Goal: Communication & Community: Share content

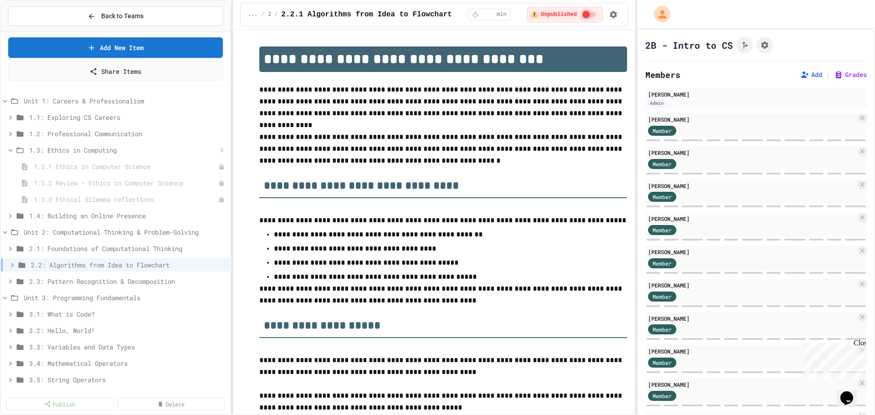
click at [9, 150] on icon at bounding box center [11, 150] width 4 height 3
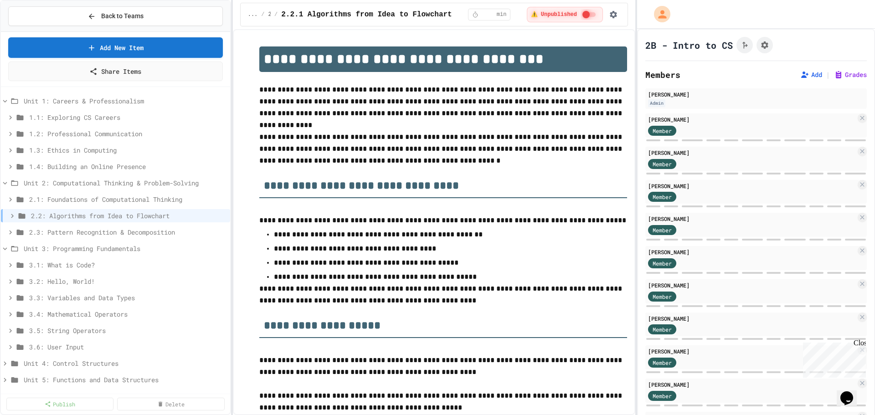
click at [9, 151] on icon at bounding box center [10, 150] width 8 height 8
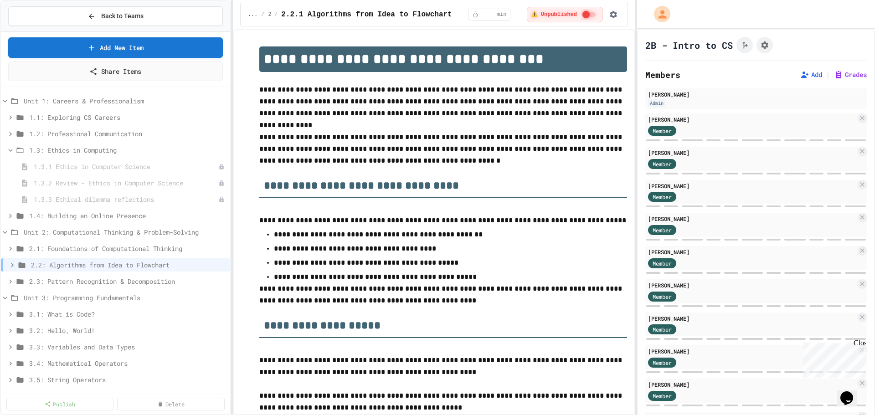
click at [9, 151] on icon at bounding box center [10, 150] width 8 height 8
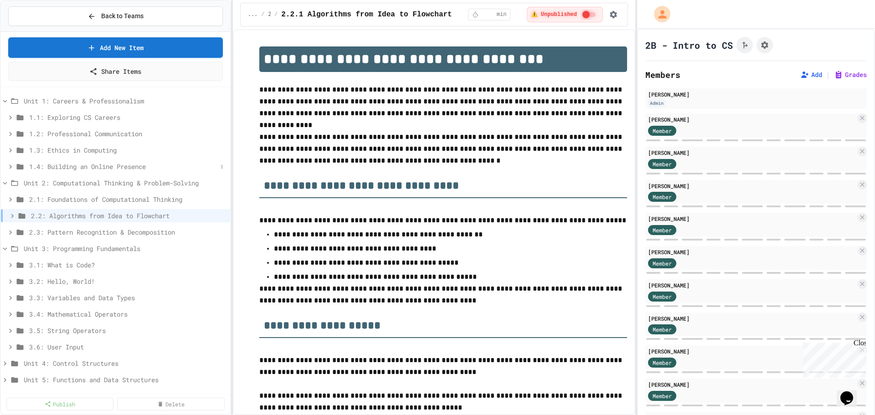
click at [71, 166] on span "1.4: Building an Online Presence" at bounding box center [123, 167] width 188 height 10
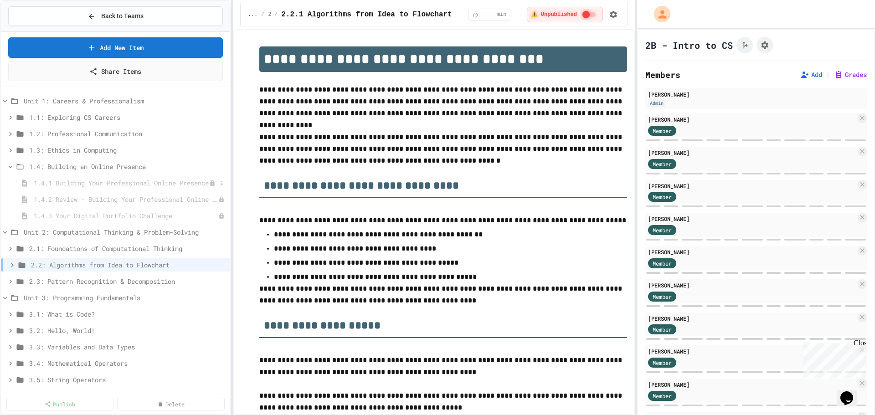
click at [105, 182] on span "1.4.1 Building Your Professional Online Presence" at bounding box center [121, 183] width 175 height 10
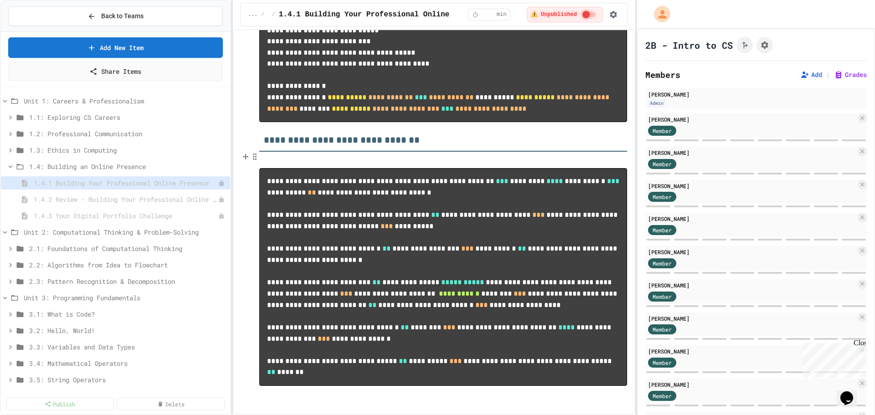
scroll to position [5781, 0]
click at [104, 199] on span "1.4.2 Review - Building Your Professional Online Presence" at bounding box center [121, 200] width 175 height 10
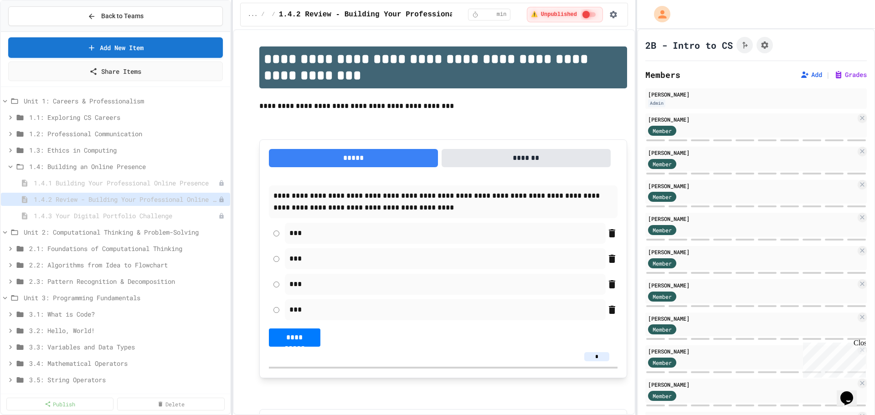
click at [111, 206] on span "1.4.3 Your Digital Portfolio Challenge" at bounding box center [126, 216] width 185 height 10
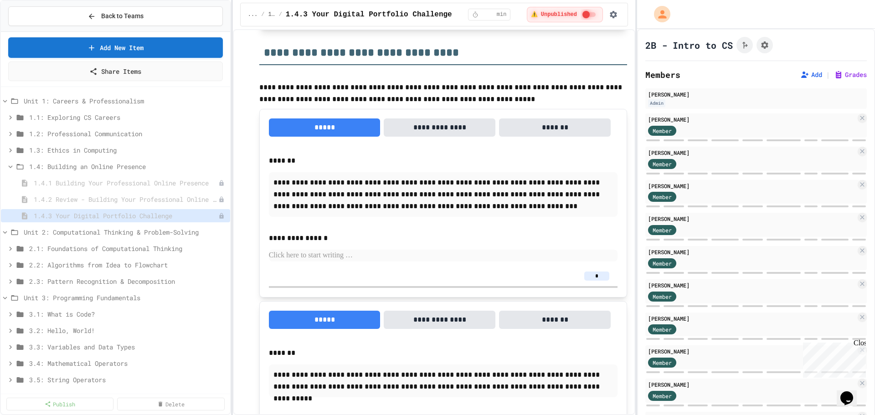
scroll to position [912, 0]
click at [7, 97] on icon at bounding box center [5, 101] width 8 height 8
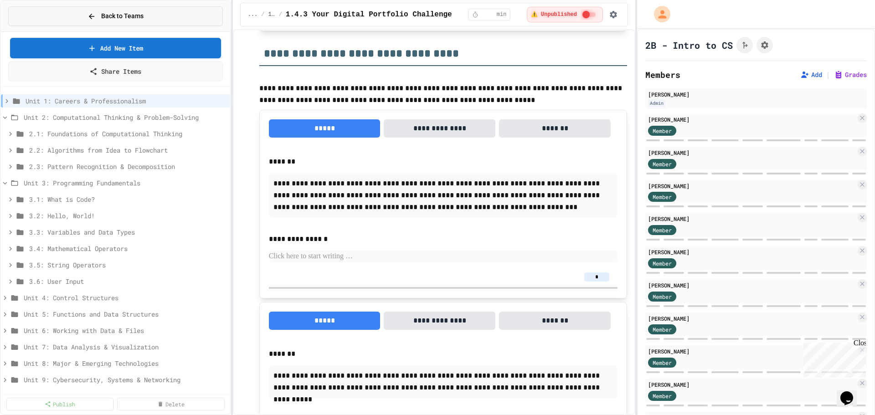
click at [93, 12] on icon at bounding box center [92, 16] width 8 height 8
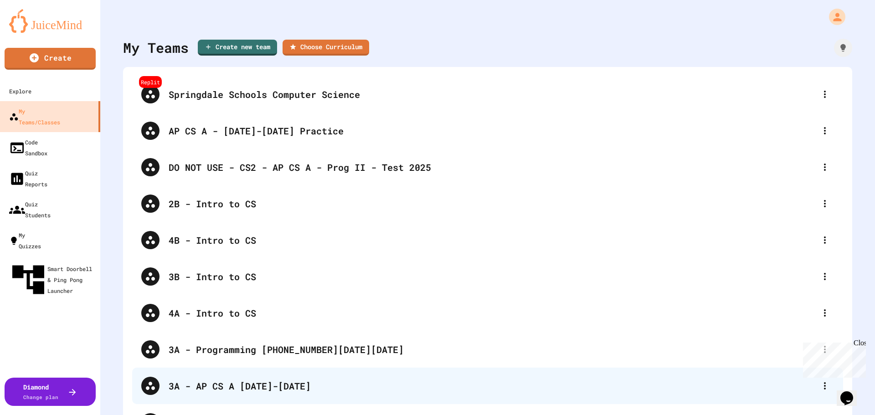
click at [207, 206] on div "3A - AP CS A [DATE]-[DATE]" at bounding box center [487, 386] width 711 height 36
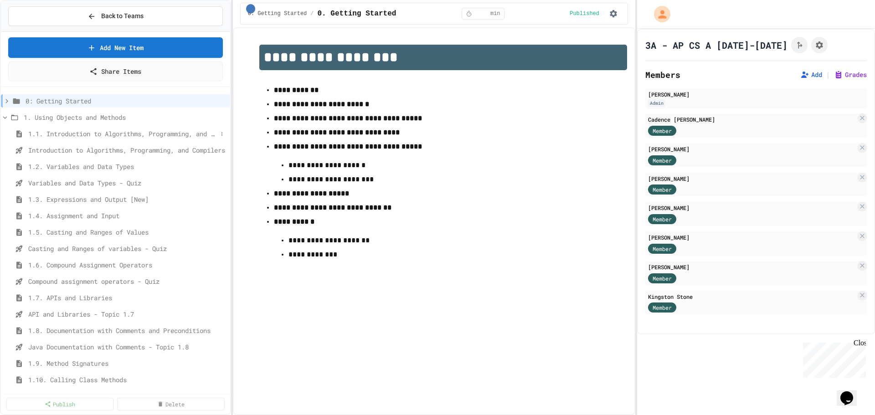
click at [42, 135] on span "1.1. Introduction to Algorithms, Programming, and Compilers" at bounding box center [122, 134] width 189 height 10
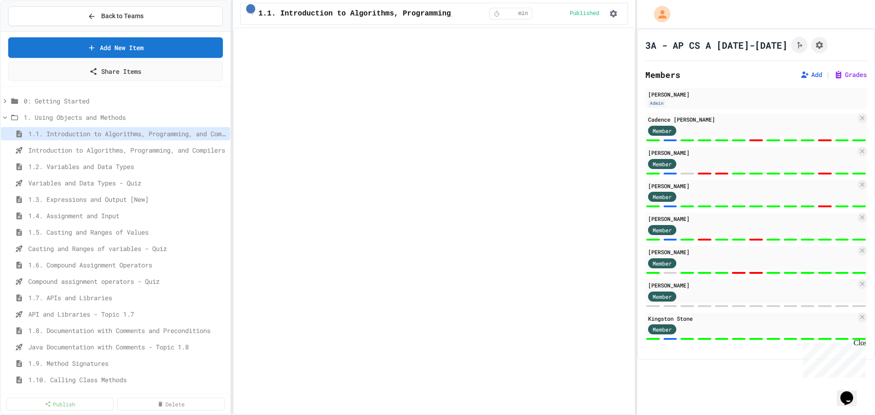
select select "***"
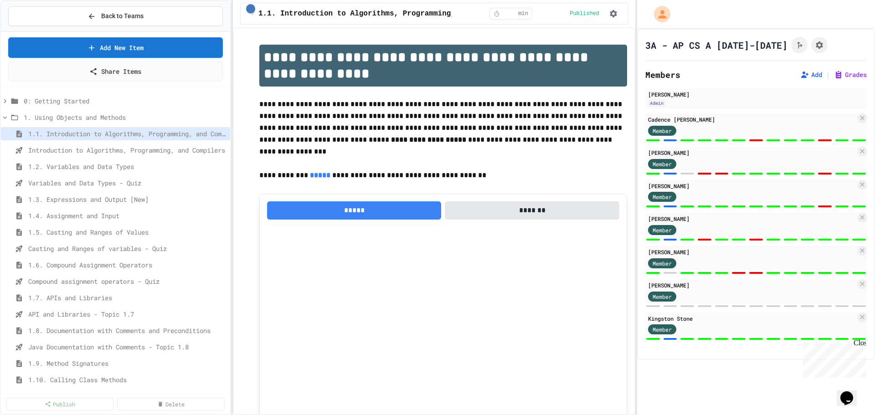
click at [34, 121] on span "1. Using Objects and Methods" at bounding box center [125, 118] width 203 height 10
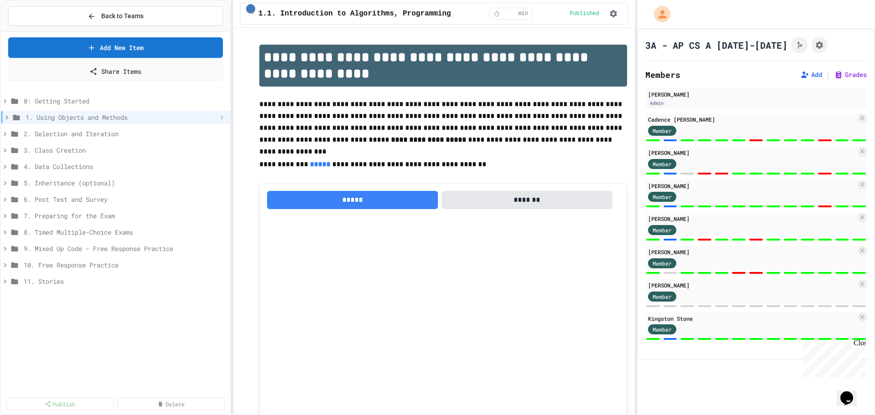
click at [59, 119] on span "1. Using Objects and Methods" at bounding box center [122, 118] width 192 height 10
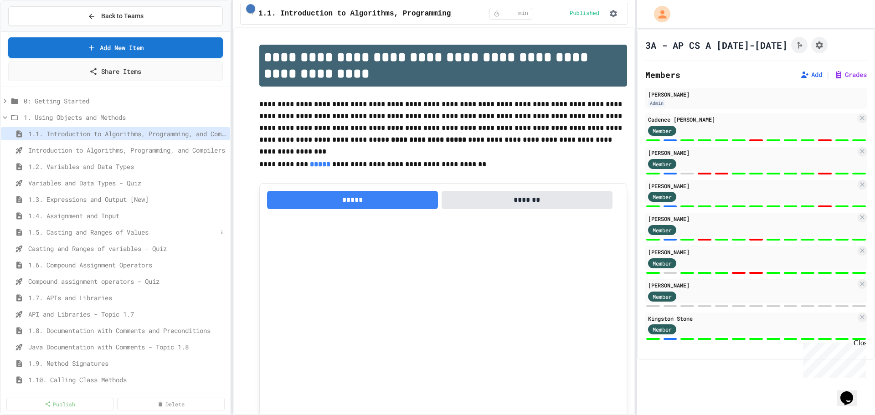
click at [75, 206] on span "1.5. Casting and Ranges of Values" at bounding box center [122, 232] width 189 height 10
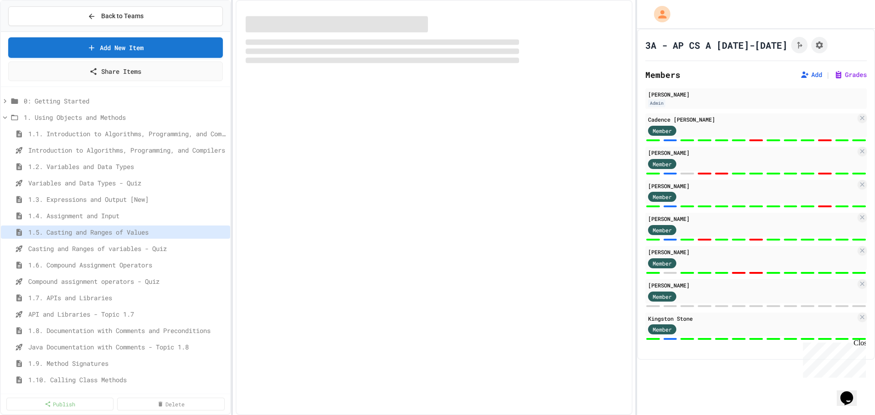
select select "***"
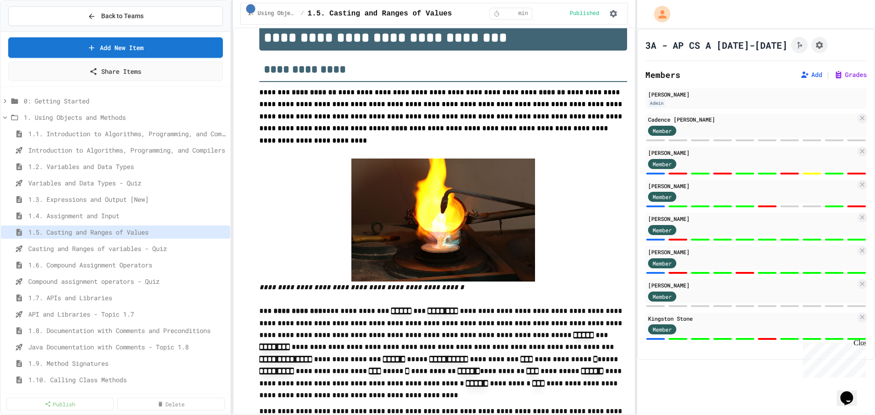
scroll to position [31, 0]
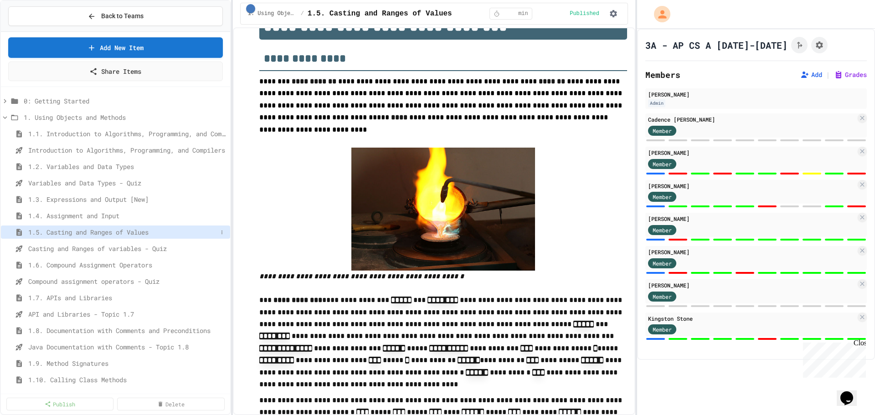
click at [81, 206] on span "1.5. Casting and Ranges of Values" at bounding box center [122, 232] width 189 height 10
click at [83, 206] on span "Casting and Ranges of variables - Quiz" at bounding box center [122, 249] width 189 height 10
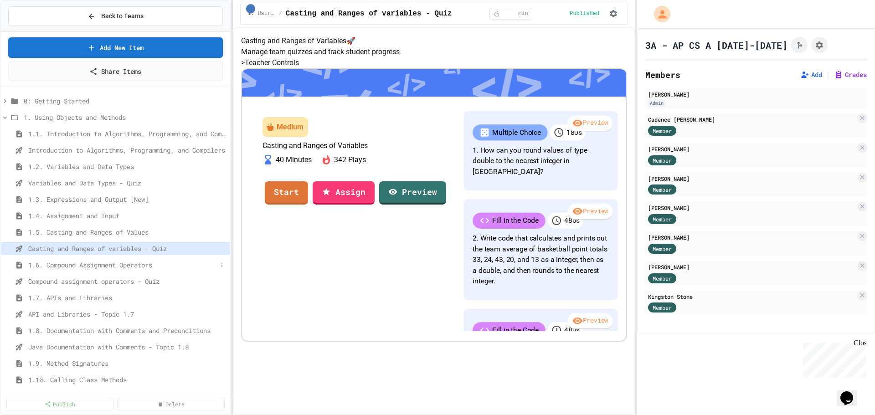
click at [116, 206] on span "1.6. Compound Assignment Operators" at bounding box center [122, 265] width 189 height 10
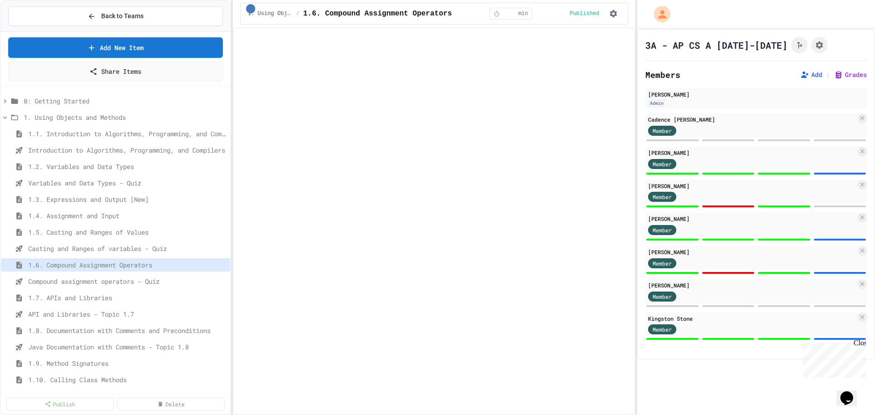
select select "***"
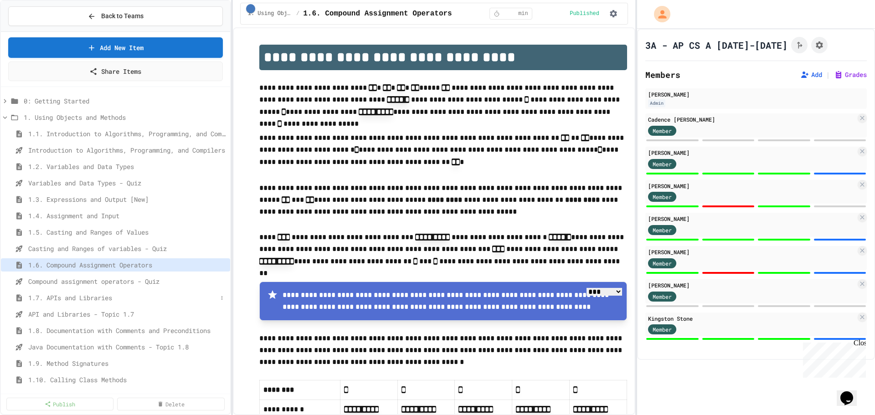
click at [97, 206] on span "1.7. APIs and Libraries" at bounding box center [122, 298] width 189 height 10
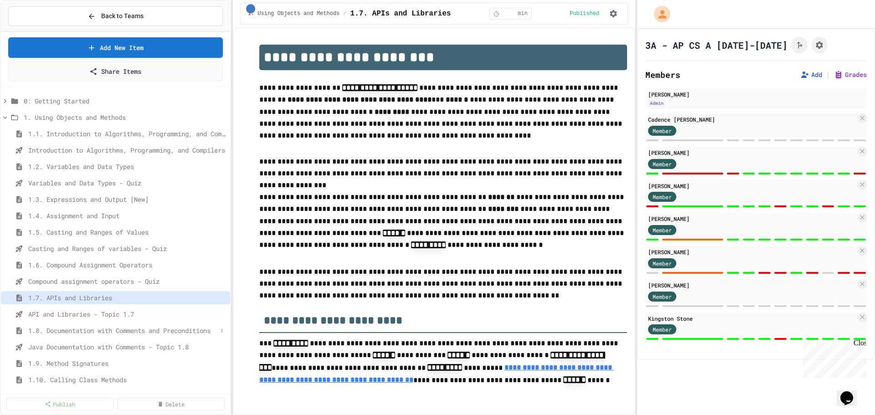
click at [88, 206] on span "1.8. Documentation with Comments and Preconditions" at bounding box center [122, 331] width 189 height 10
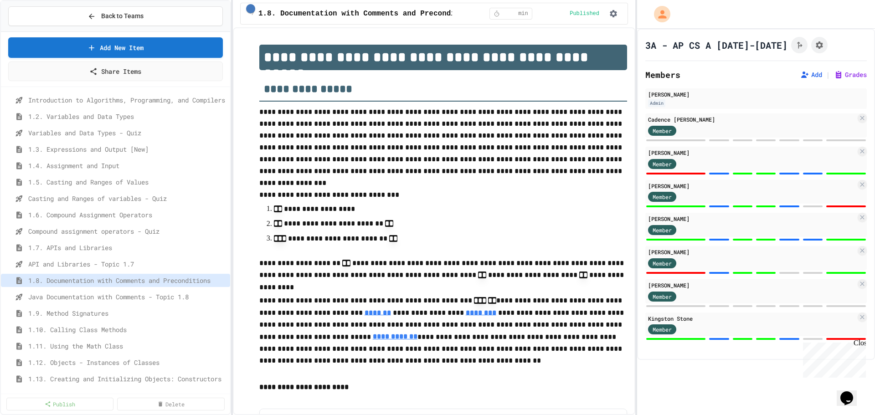
scroll to position [91, 0]
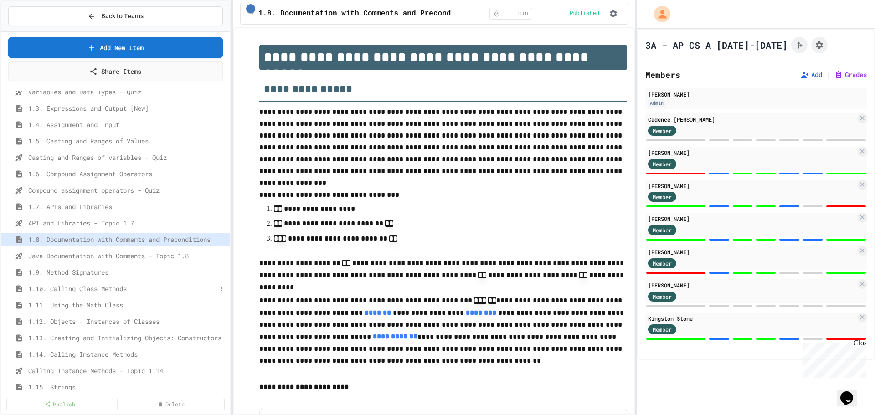
click at [96, 206] on span "1.10. Calling Class Methods" at bounding box center [122, 289] width 189 height 10
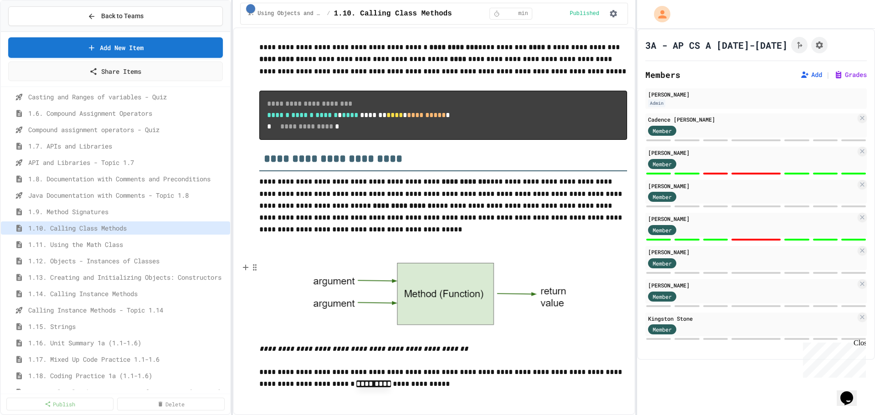
scroll to position [91, 0]
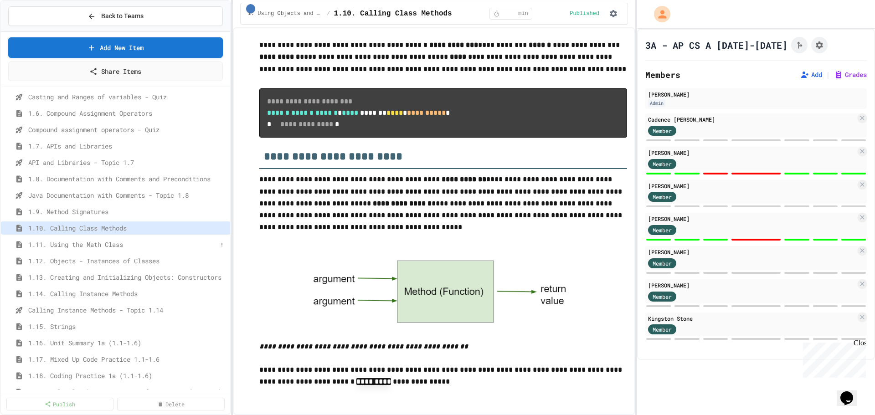
click at [103, 206] on span "1.11. Using the Math Class" at bounding box center [122, 245] width 189 height 10
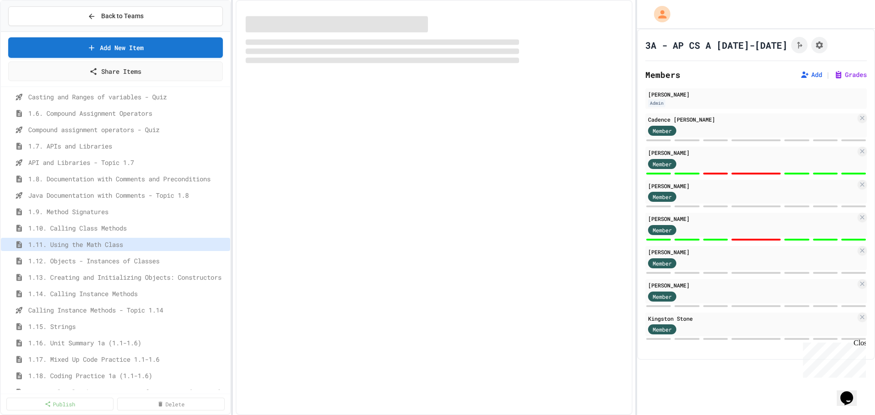
select select "***"
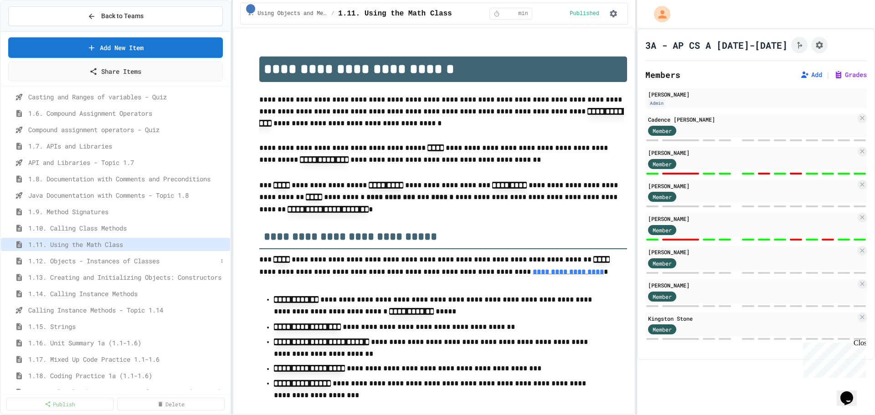
click at [91, 206] on span "1.12. Objects - Instances of Classes" at bounding box center [122, 261] width 189 height 10
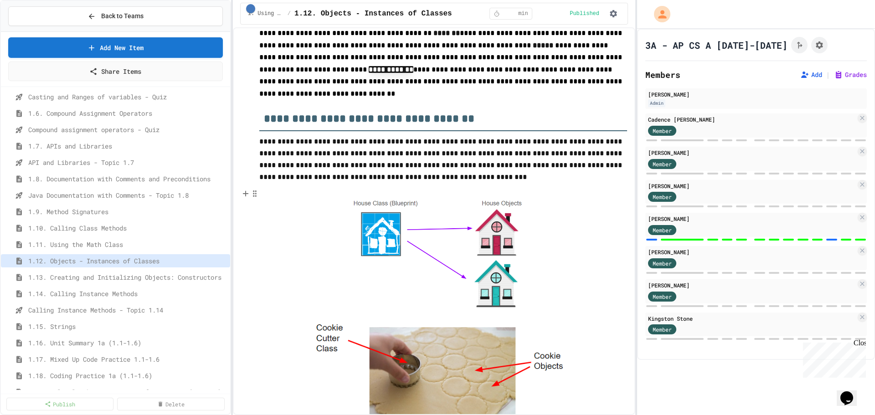
scroll to position [152, 0]
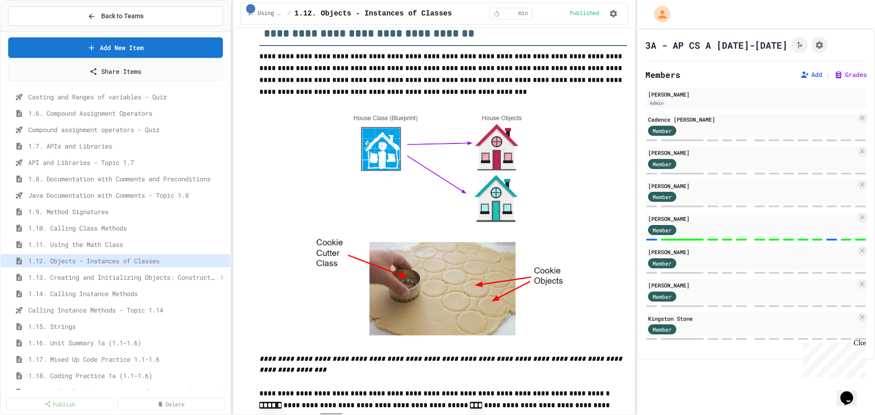
click at [102, 206] on span "1.13. Creating and Initializing Objects: Constructors" at bounding box center [122, 278] width 189 height 10
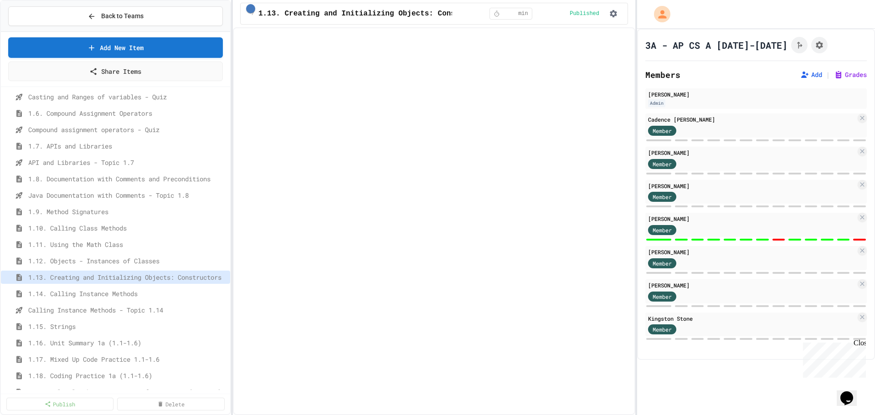
select select "***"
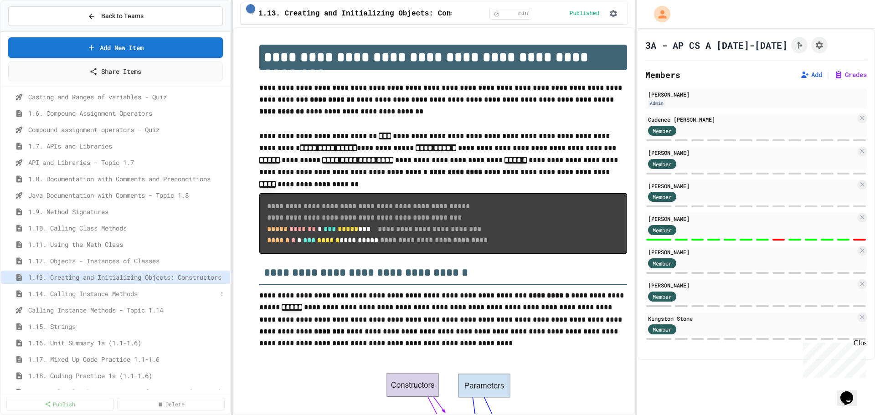
click at [94, 206] on span "1.14. Calling Instance Methods" at bounding box center [122, 294] width 189 height 10
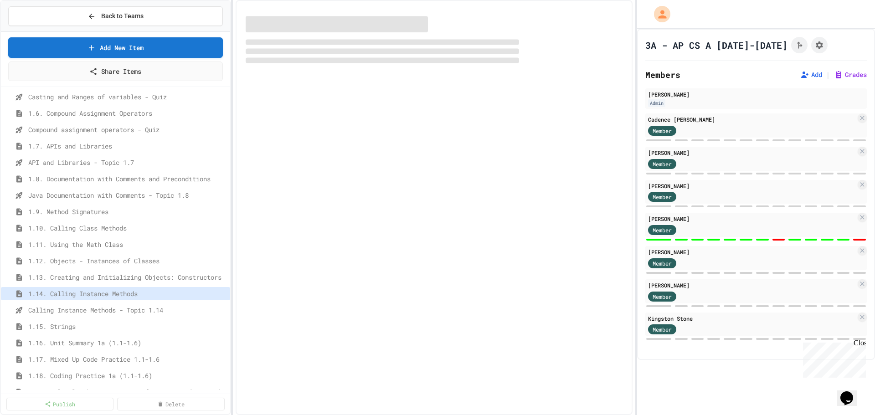
select select "***"
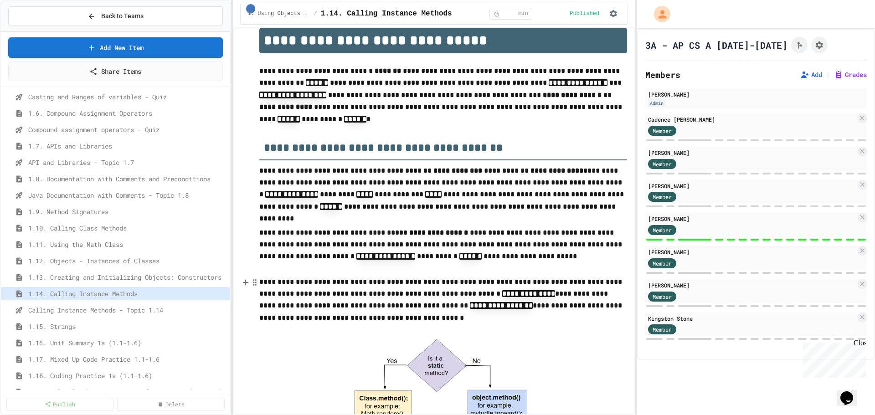
scroll to position [31, 0]
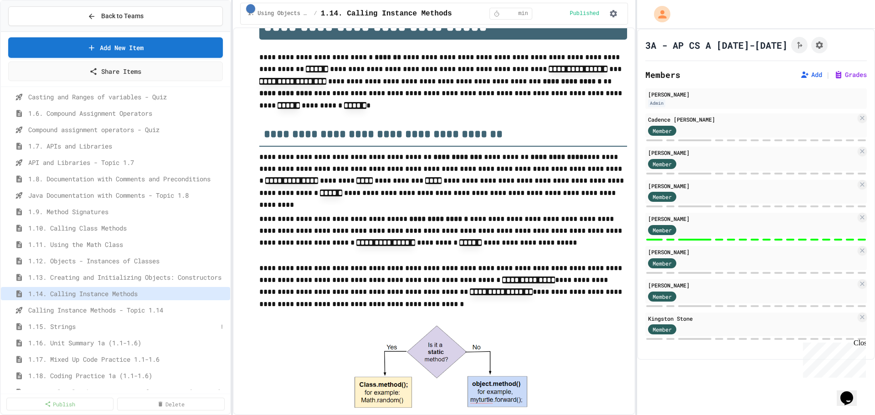
click at [65, 206] on span "1.15. Strings" at bounding box center [122, 327] width 189 height 10
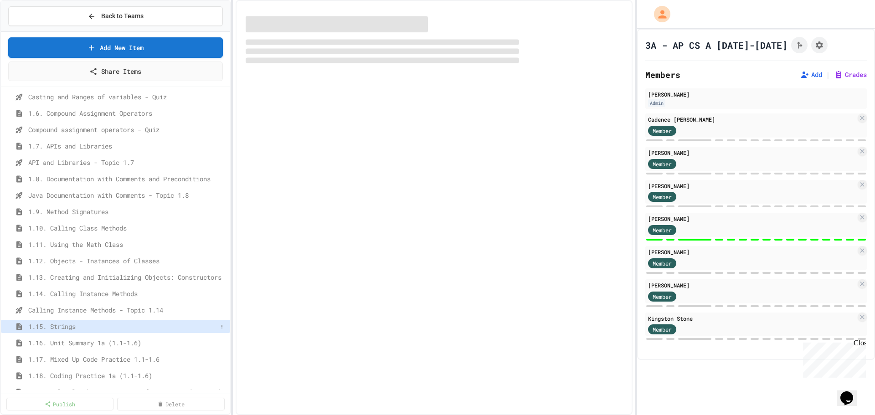
select select "***"
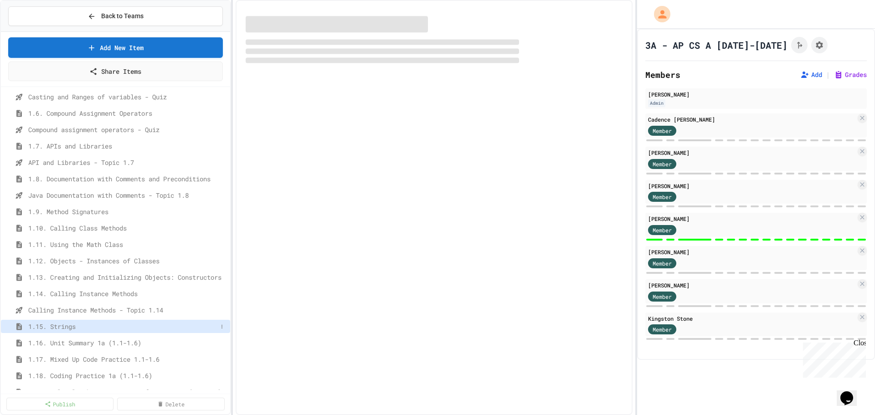
select select "***"
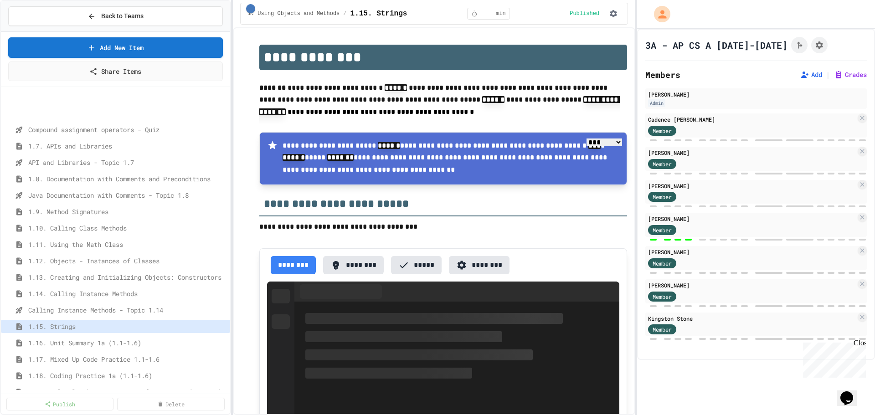
scroll to position [213, 0]
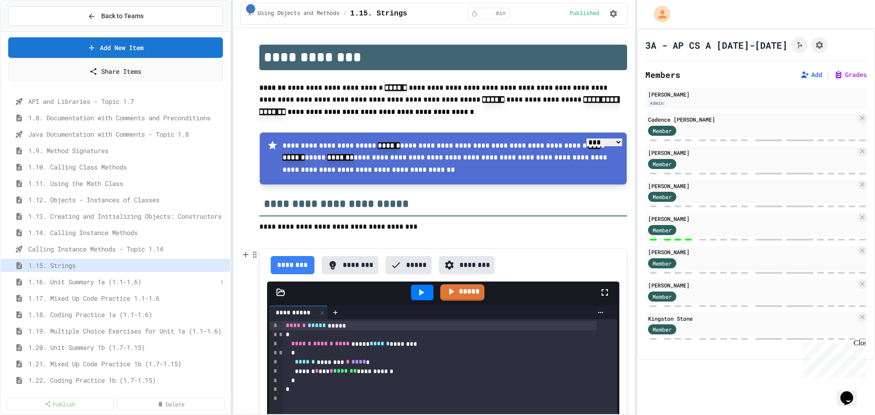
click at [96, 206] on span "1.16. Unit Summary 1a (1.1-1.6)" at bounding box center [122, 282] width 189 height 10
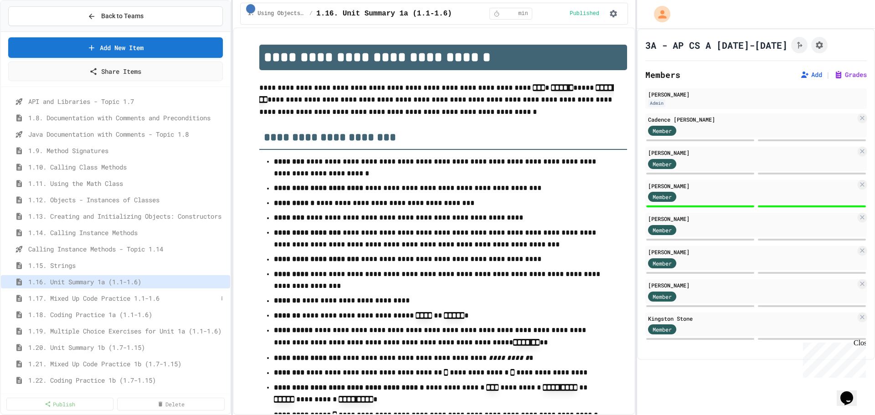
click at [125, 206] on span "1.17. Mixed Up Code Practice 1.1-1.6" at bounding box center [122, 299] width 189 height 10
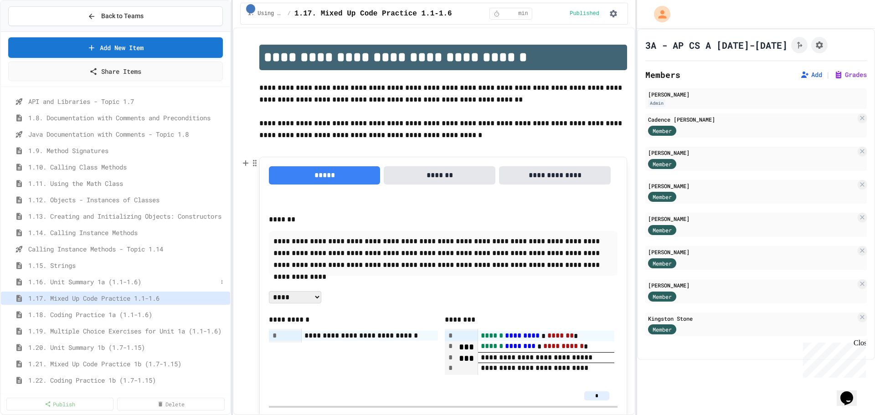
click at [95, 206] on span "1.16. Unit Summary 1a (1.1-1.6)" at bounding box center [122, 282] width 189 height 10
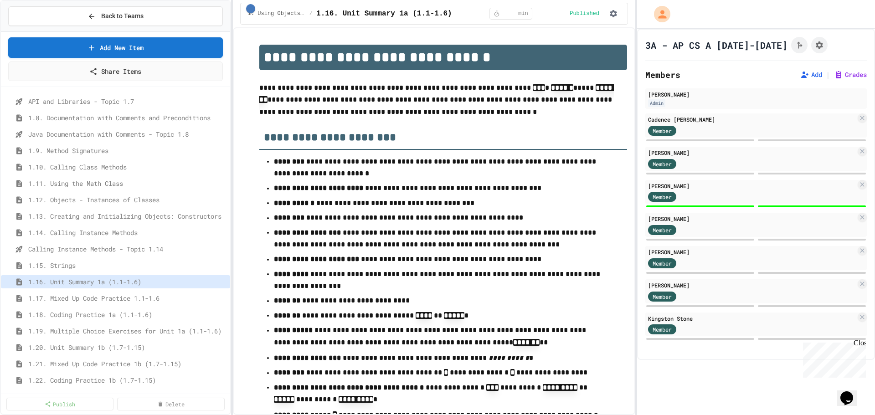
click at [101, 206] on div "1.17. Mixed Up Code Practice 1.1-1.6" at bounding box center [115, 300] width 229 height 16
click at [87, 206] on span "1.18. Coding Practice 1a (1.1-1.6)" at bounding box center [122, 315] width 189 height 10
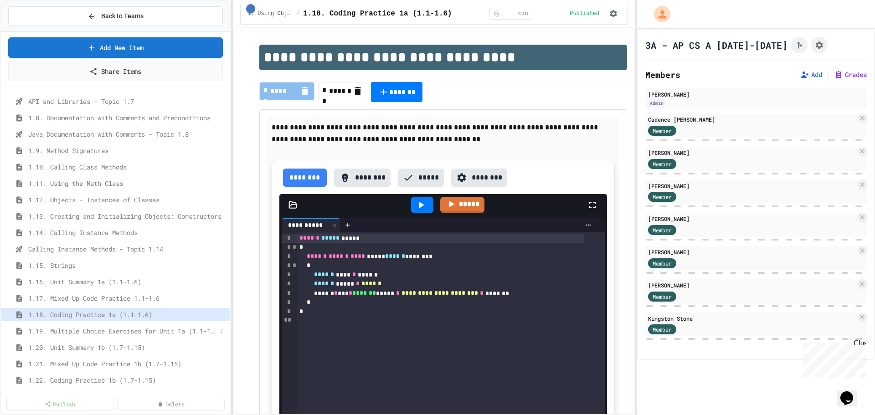
click at [108, 206] on span "1.19. Multiple Choice Exercises for Unit 1a (1.1-1.6)" at bounding box center [122, 331] width 189 height 10
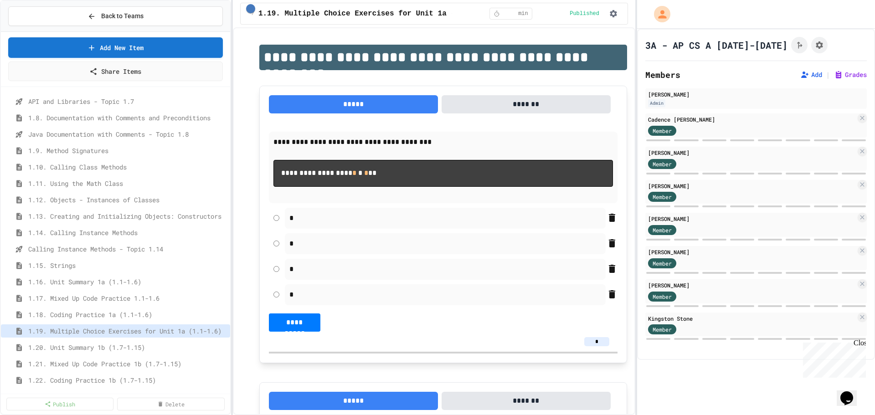
click at [96, 206] on span "1.20. Unit Summary 1b (1.7-1.15)" at bounding box center [127, 348] width 198 height 10
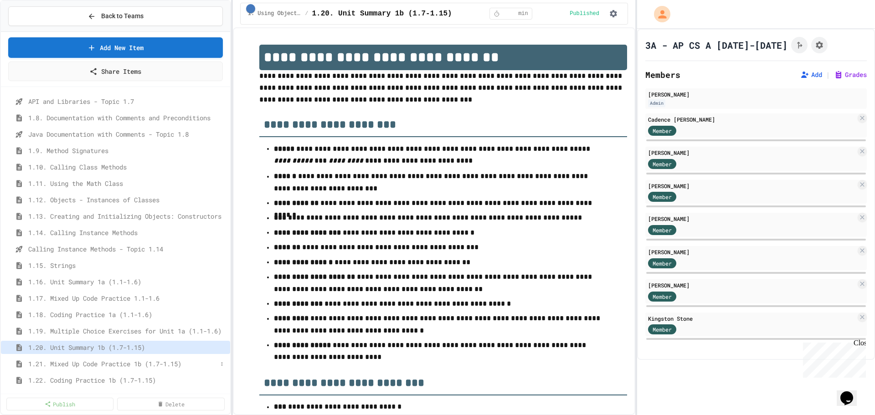
click at [95, 206] on span "1.21. Mixed Up Code Practice 1b (1.7-1.15)" at bounding box center [122, 364] width 189 height 10
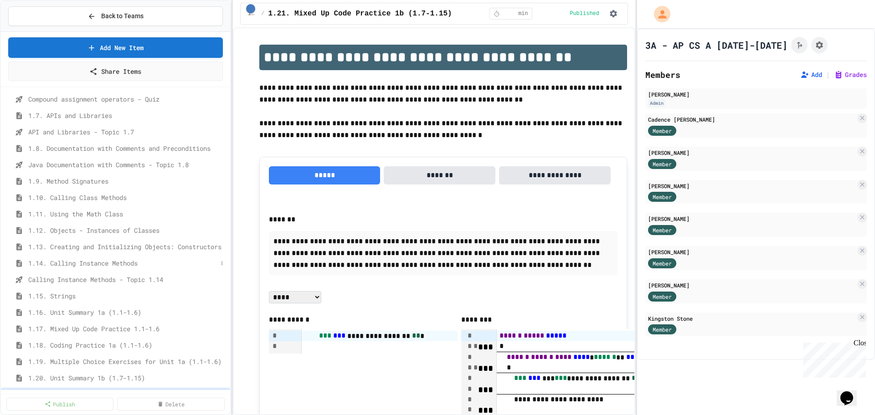
scroll to position [152, 0]
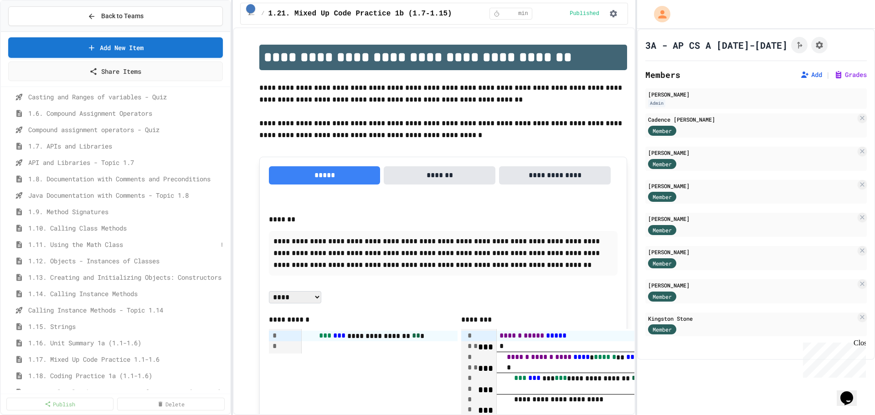
click at [104, 206] on span "1.11. Using the Math Class" at bounding box center [122, 245] width 189 height 10
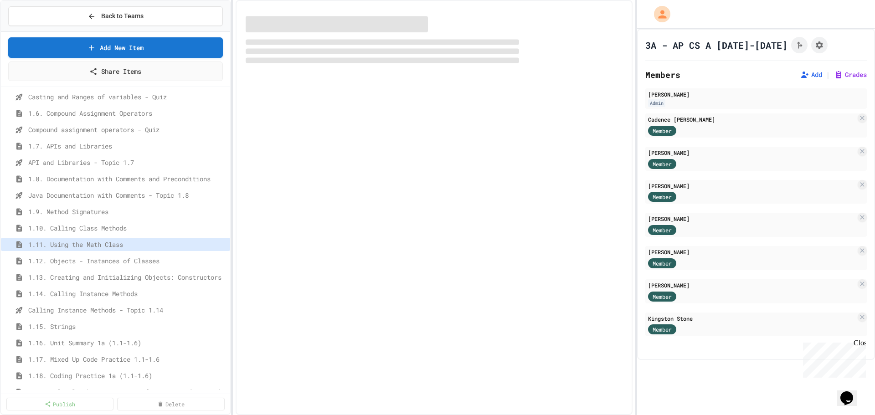
select select "***"
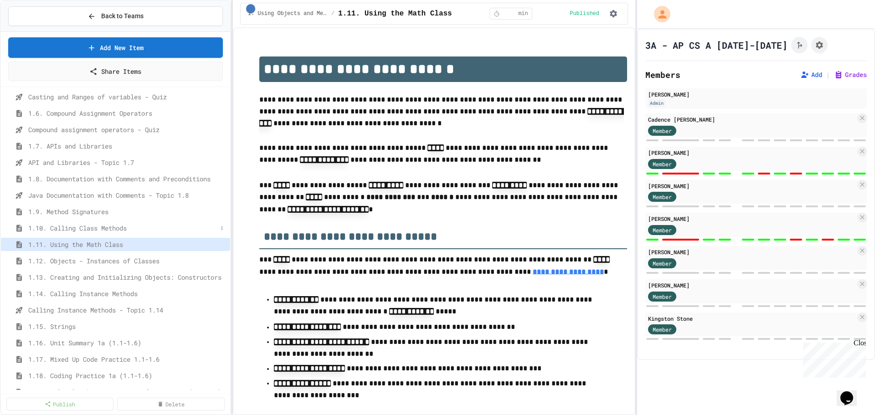
click at [105, 206] on div "1.10. Calling Class Methods" at bounding box center [115, 228] width 229 height 13
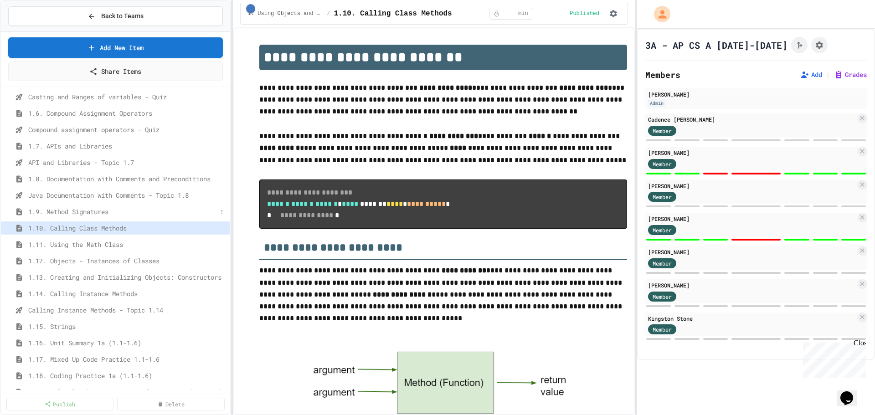
scroll to position [673, 0]
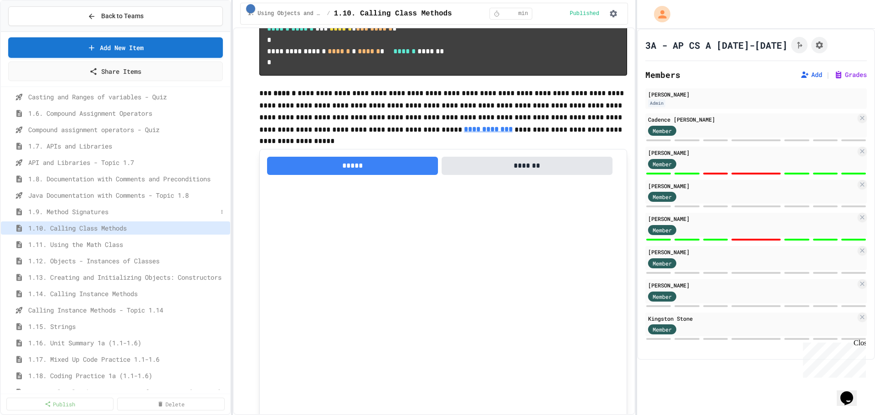
click at [79, 206] on span "1.9. Method Signatures" at bounding box center [122, 212] width 189 height 10
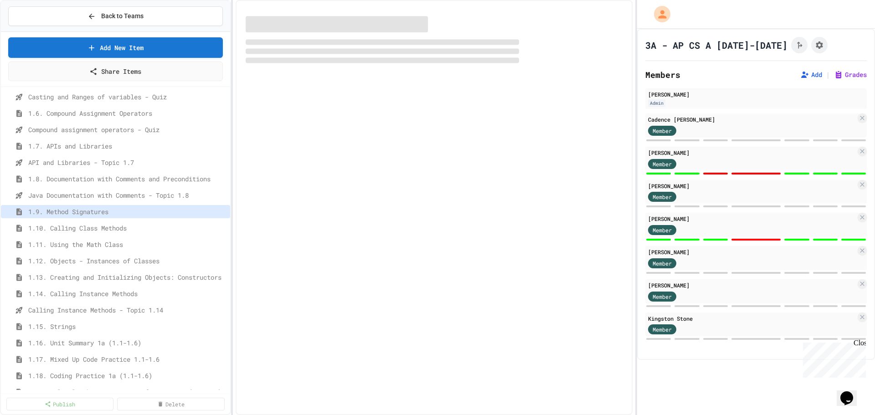
select select "***"
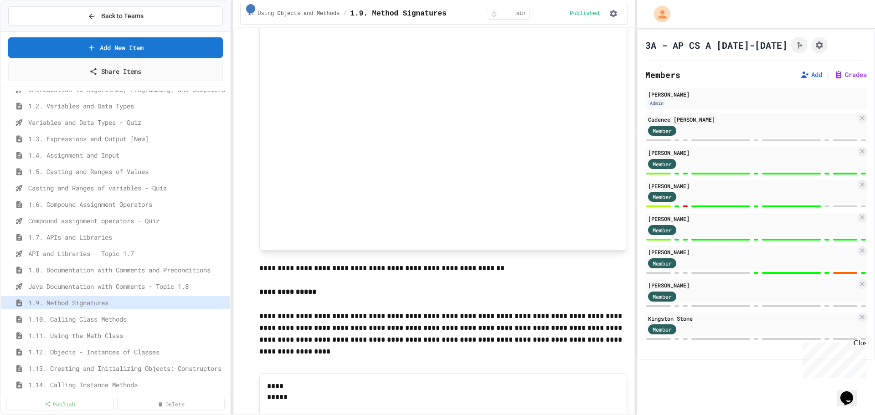
scroll to position [31, 0]
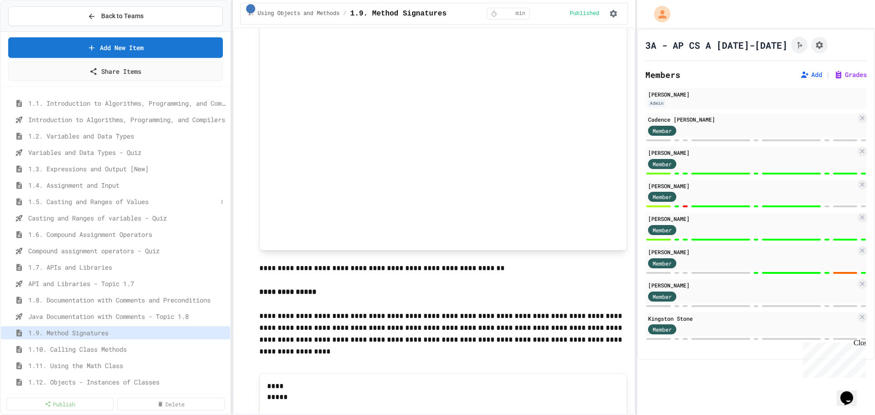
click at [77, 206] on span "1.5. Casting and Ranges of Values" at bounding box center [122, 202] width 189 height 10
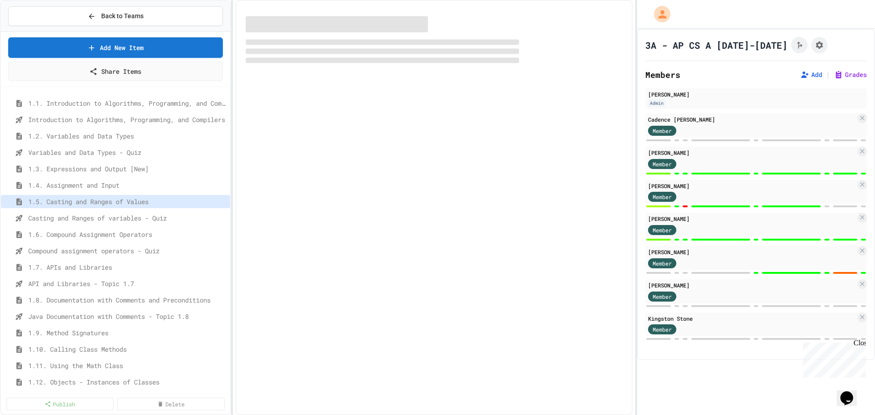
select select "***"
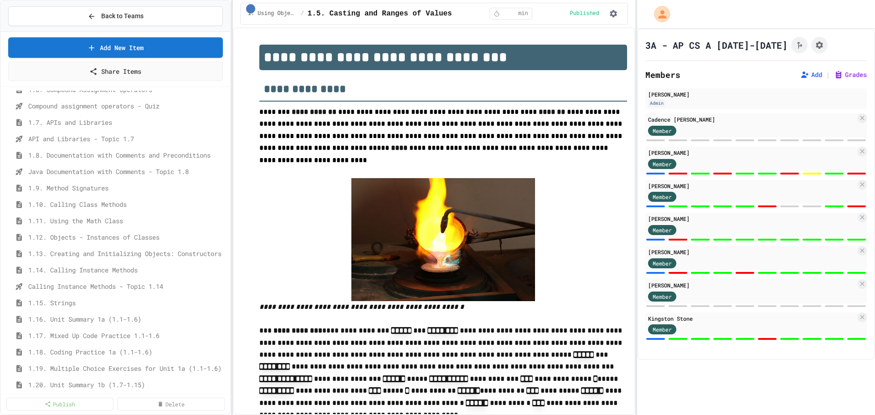
scroll to position [213, 0]
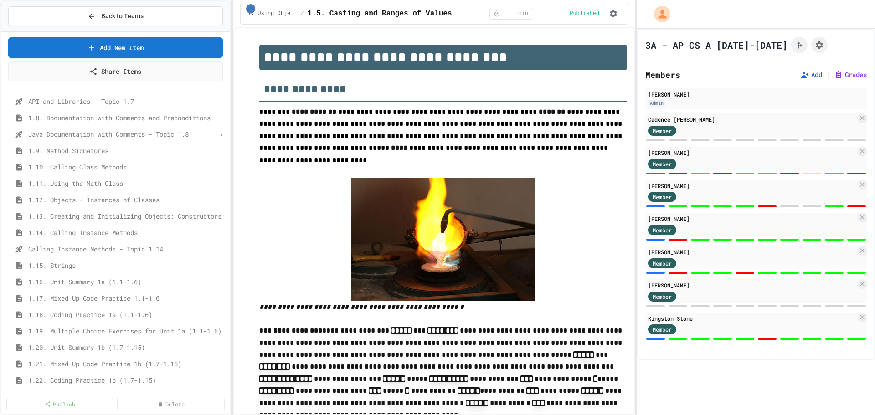
click at [66, 137] on span "Java Documentation with Comments - Topic 1.8" at bounding box center [122, 134] width 189 height 10
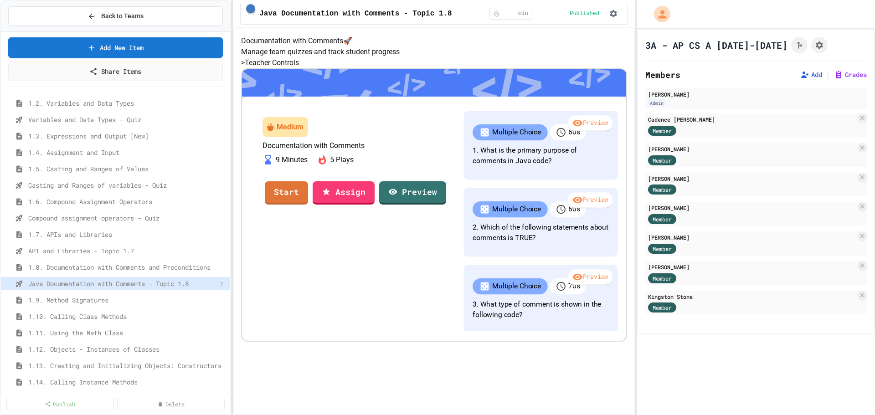
scroll to position [61, 0]
click at [39, 187] on span "Casting and Ranges of variables - Quiz" at bounding box center [122, 188] width 189 height 10
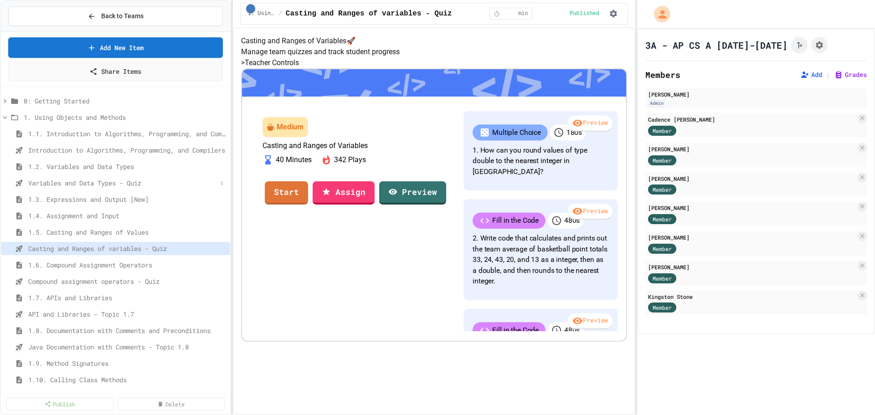
click at [61, 187] on span "Variables and Data Types - Quiz" at bounding box center [122, 183] width 189 height 10
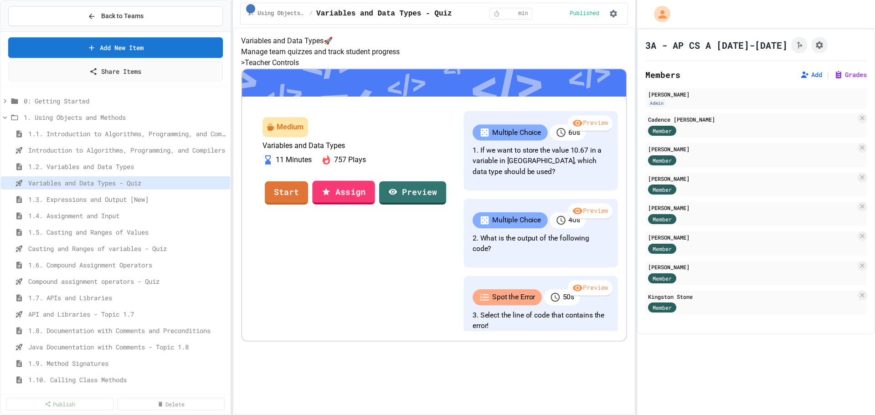
click at [361, 204] on link "Assign" at bounding box center [343, 193] width 62 height 24
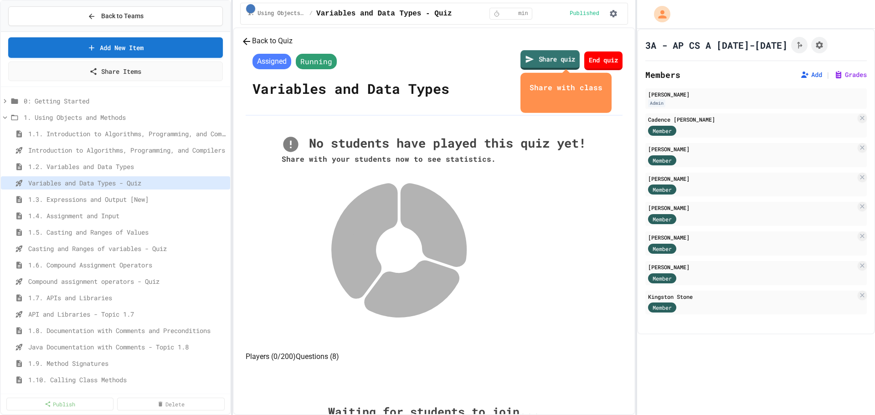
click at [389, 70] on link "Share quiz" at bounding box center [550, 61] width 59 height 20
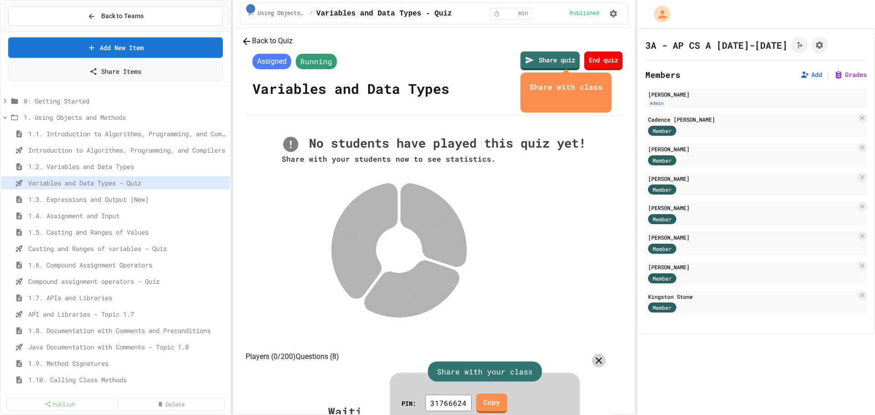
click at [389, 206] on link "Copy" at bounding box center [492, 402] width 28 height 21
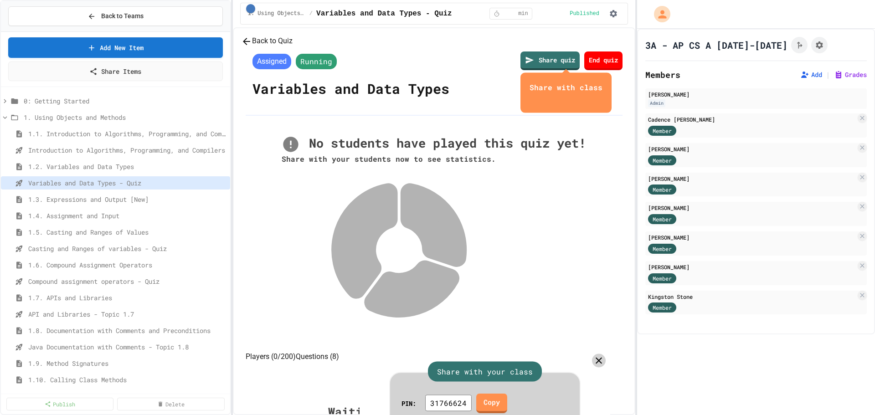
click at [389, 206] on div "Share with your class" at bounding box center [485, 372] width 114 height 20
click at [389, 206] on link "Copy" at bounding box center [491, 402] width 31 height 21
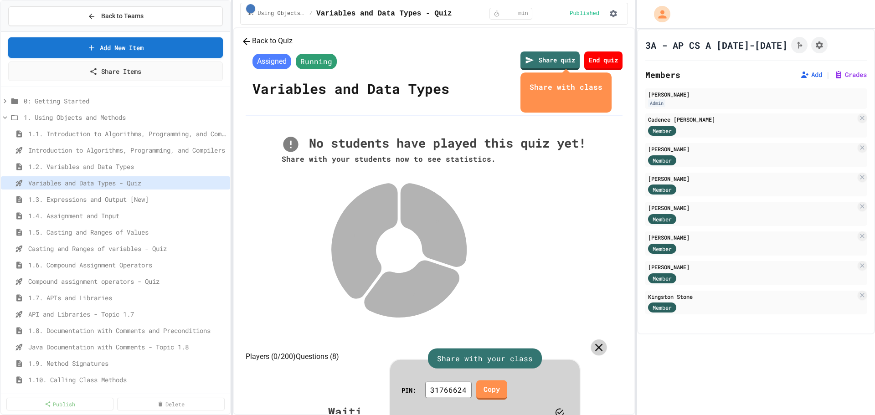
click at [389, 206] on icon at bounding box center [599, 347] width 13 height 13
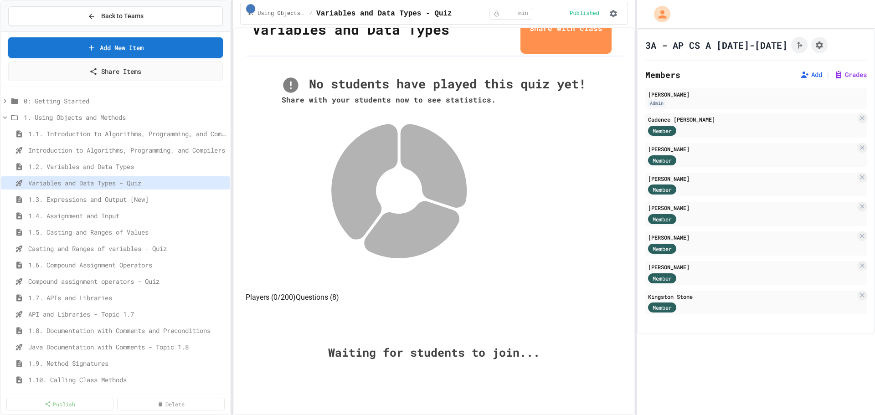
scroll to position [185, 0]
click at [72, 206] on span "Casting and Ranges of variables - Quiz" at bounding box center [122, 249] width 189 height 10
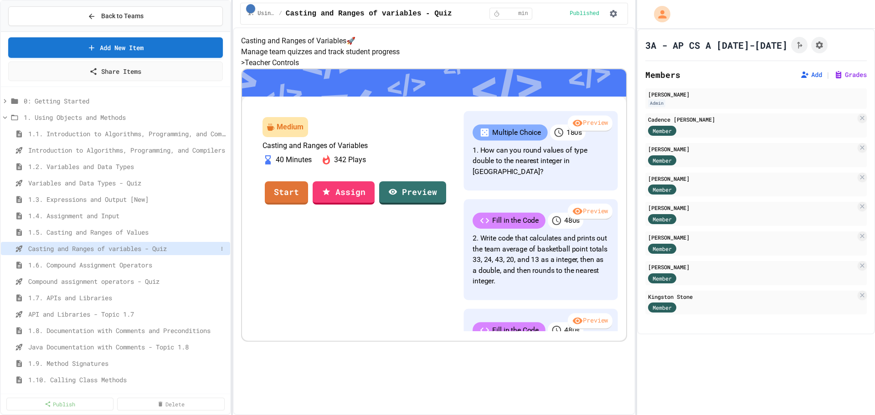
click at [93, 206] on span "Casting and Ranges of variables - Quiz" at bounding box center [122, 249] width 189 height 10
click at [375, 205] on link "Assign" at bounding box center [344, 192] width 62 height 25
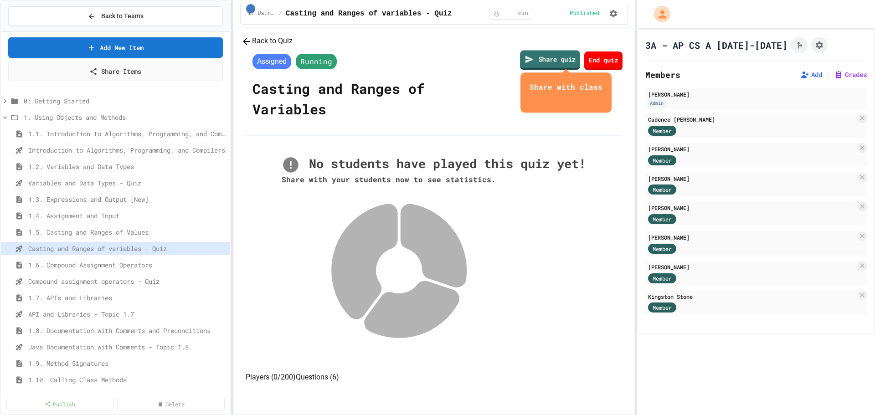
click at [389, 70] on link "Share quiz" at bounding box center [550, 61] width 60 height 20
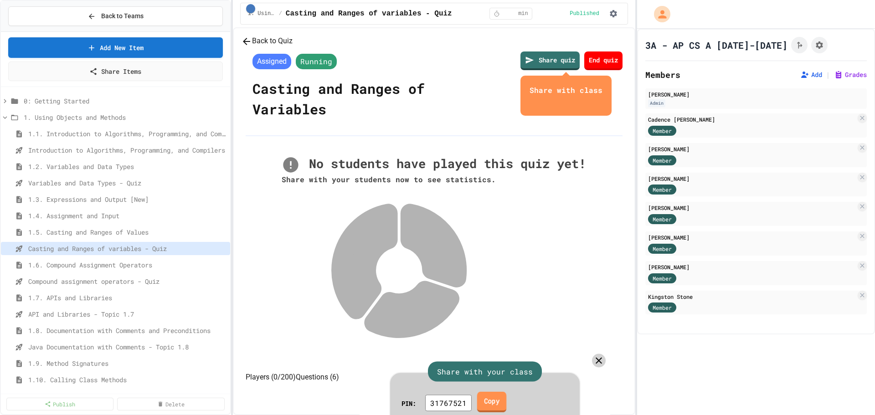
click at [389, 206] on link "Copy" at bounding box center [492, 402] width 30 height 21
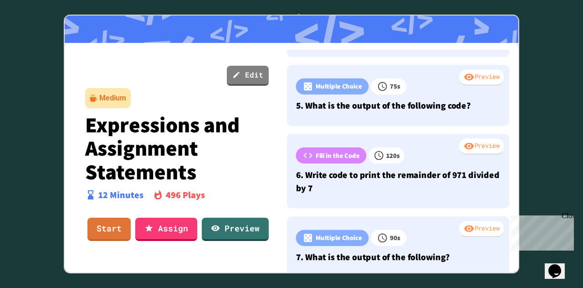
scroll to position [302, 0]
click at [550, 50] on div at bounding box center [291, 144] width 583 height 288
click at [103, 231] on link "Start" at bounding box center [109, 228] width 42 height 25
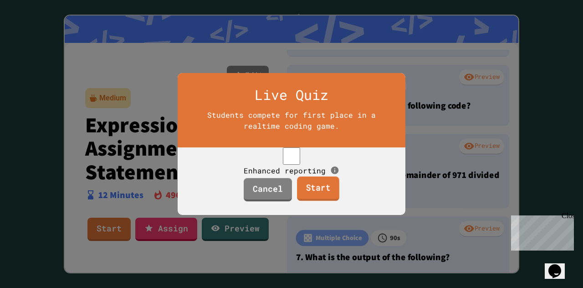
click at [308, 196] on link "Start" at bounding box center [318, 188] width 42 height 25
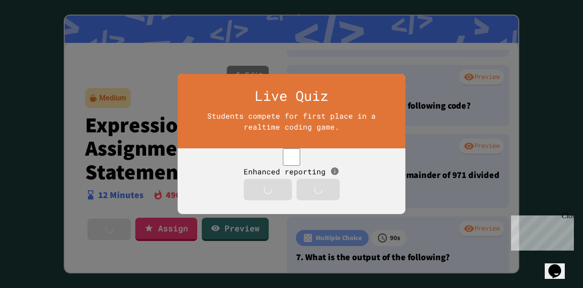
click at [308, 196] on div "Start" at bounding box center [318, 189] width 25 height 12
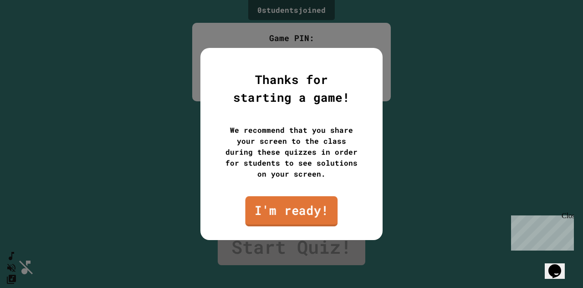
click at [302, 215] on link "I'm ready!" at bounding box center [292, 211] width 93 height 30
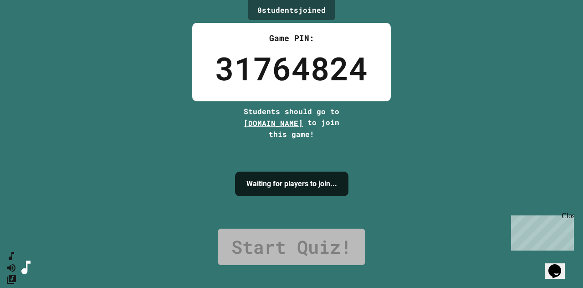
click at [279, 189] on h4 "Waiting for players to join..." at bounding box center [292, 183] width 91 height 11
click at [284, 229] on link "Start Quiz!" at bounding box center [292, 246] width 148 height 36
click at [276, 244] on link "Start Quiz!" at bounding box center [292, 246] width 148 height 36
click at [292, 188] on h4 "Waiting for players to join..." at bounding box center [292, 183] width 91 height 11
click at [296, 178] on h4 "Waiting for players to join..." at bounding box center [292, 183] width 91 height 11
